Goal: Find contact information: Find contact information

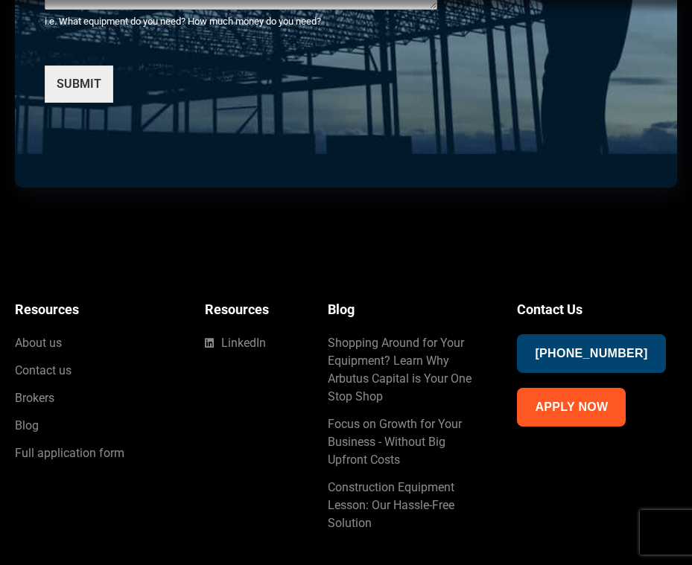
scroll to position [5733, 0]
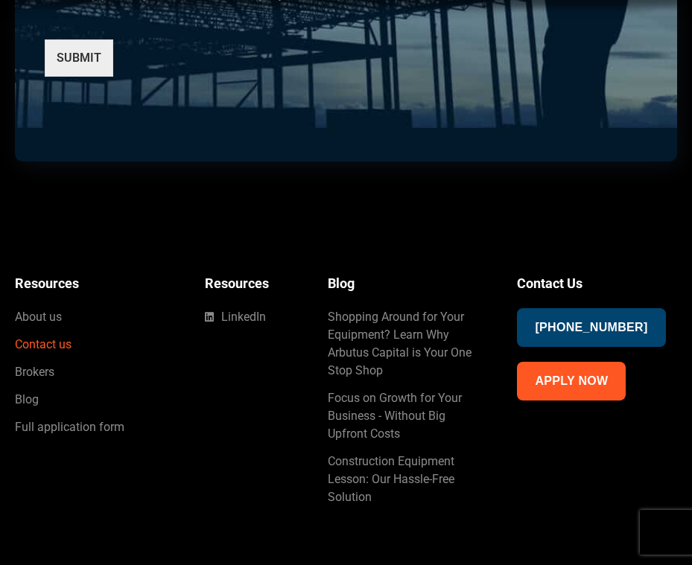
click at [50, 336] on span "Contact us" at bounding box center [43, 345] width 57 height 18
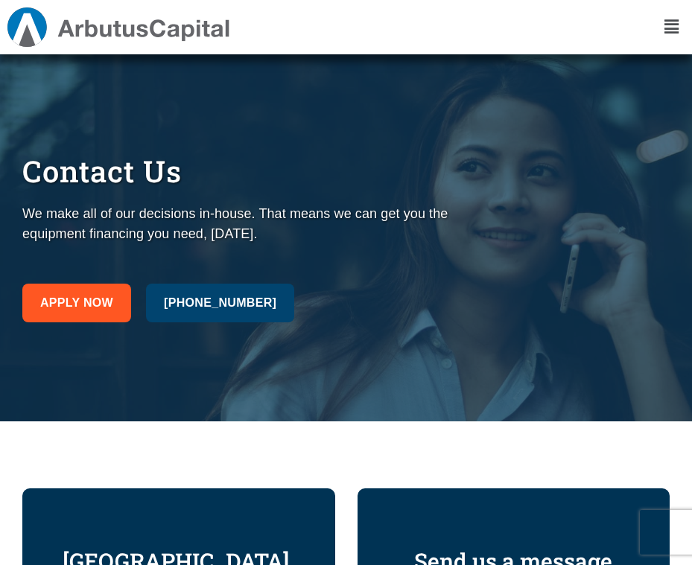
click at [667, 25] on icon "Menu Toggle" at bounding box center [671, 27] width 14 height 16
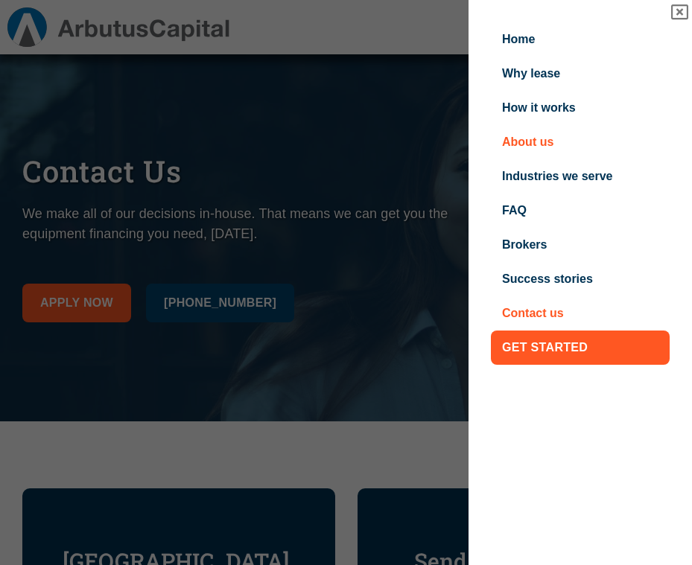
click at [529, 143] on link "About us" at bounding box center [580, 142] width 179 height 34
click at [525, 139] on link "About us" at bounding box center [580, 142] width 179 height 34
click at [514, 144] on link "About us" at bounding box center [580, 142] width 179 height 34
click at [511, 138] on link "About us" at bounding box center [580, 142] width 179 height 34
click at [517, 138] on link "About us" at bounding box center [580, 142] width 179 height 34
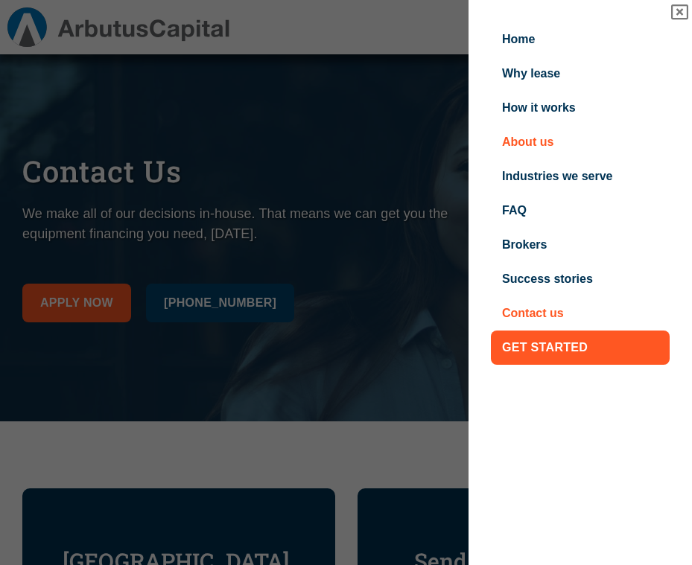
click at [529, 138] on link "About us" at bounding box center [580, 142] width 179 height 34
click at [529, 139] on link "About us" at bounding box center [580, 142] width 179 height 34
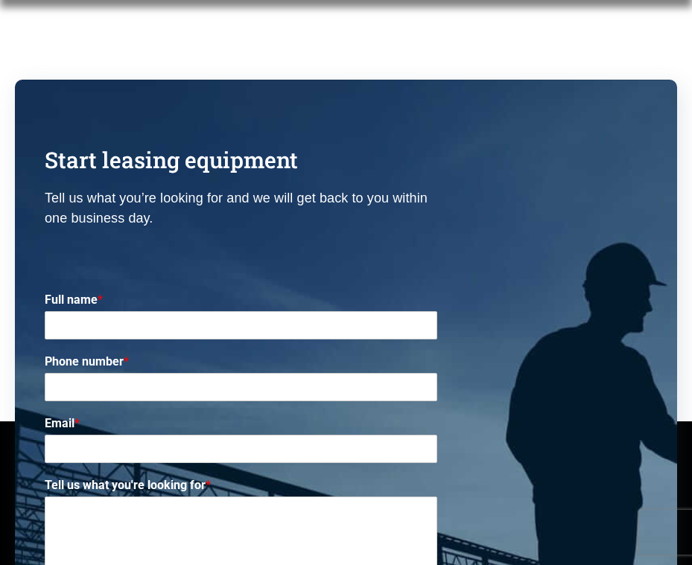
scroll to position [3797, 0]
